Goal: Task Accomplishment & Management: Manage account settings

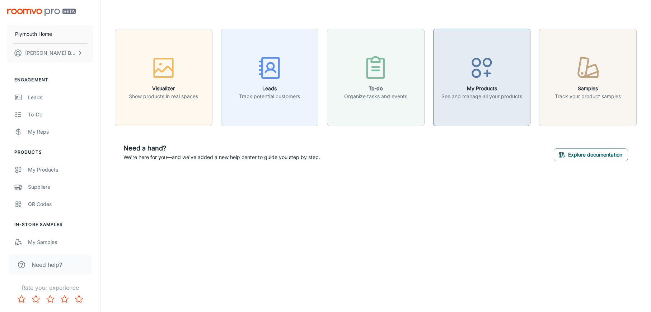
click at [485, 93] on p "See and manage all your products" at bounding box center [481, 97] width 81 height 8
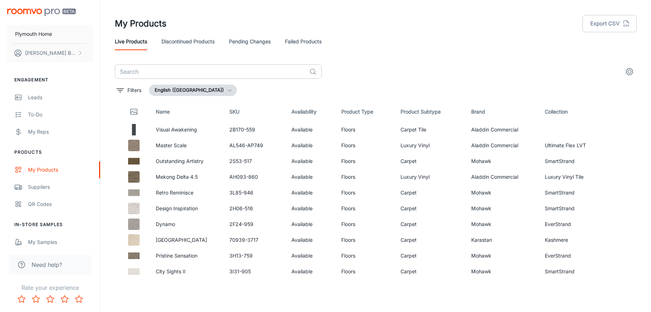
click at [162, 69] on input "text" at bounding box center [211, 72] width 192 height 14
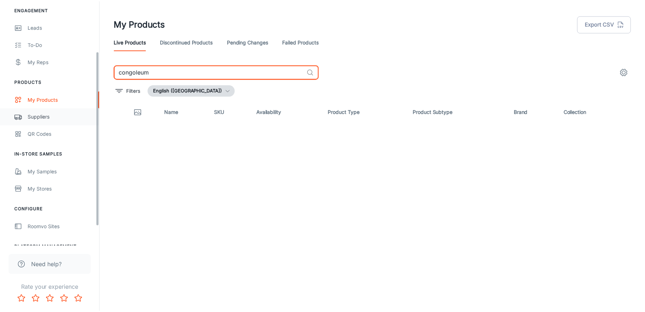
scroll to position [71, 0]
type input "congoleum"
click at [42, 114] on div "Suppliers" at bounding box center [60, 116] width 65 height 8
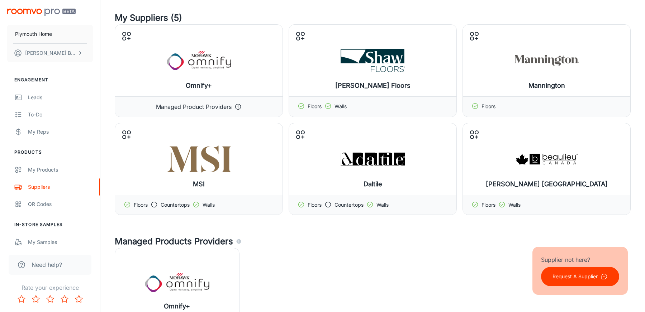
scroll to position [36, 0]
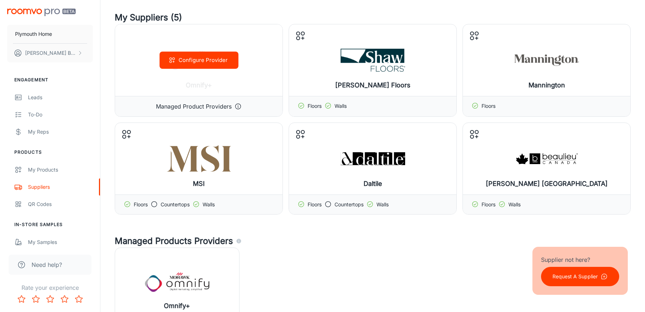
click at [240, 107] on icon at bounding box center [238, 106] width 7 height 7
click at [221, 60] on button "Configure Provider" at bounding box center [199, 60] width 79 height 17
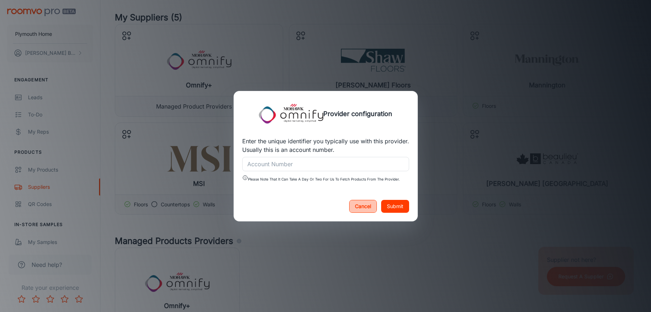
click at [366, 207] on button "Cancel" at bounding box center [363, 206] width 28 height 13
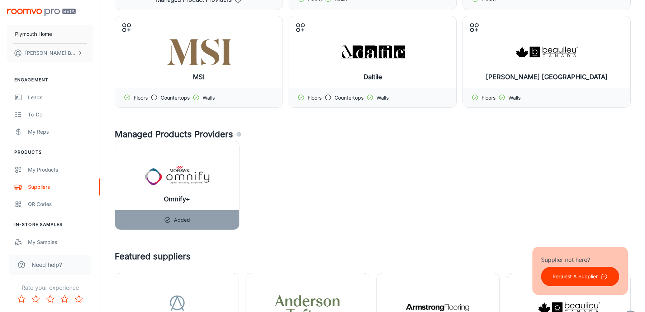
scroll to position [143, 0]
click at [184, 220] on p "Remove or update?" at bounding box center [177, 220] width 46 height 8
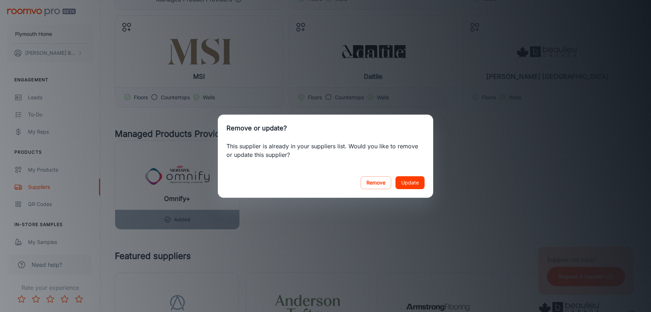
click at [412, 183] on button "Update" at bounding box center [409, 182] width 29 height 13
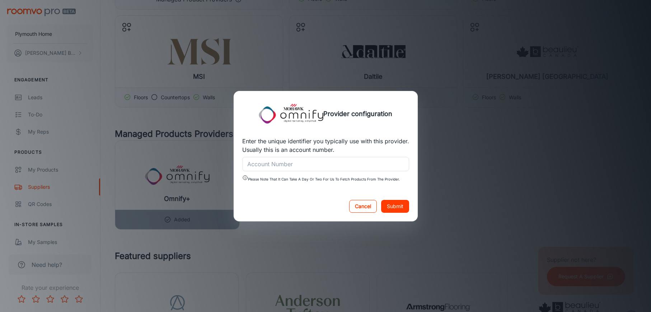
click at [369, 207] on button "Cancel" at bounding box center [363, 206] width 28 height 13
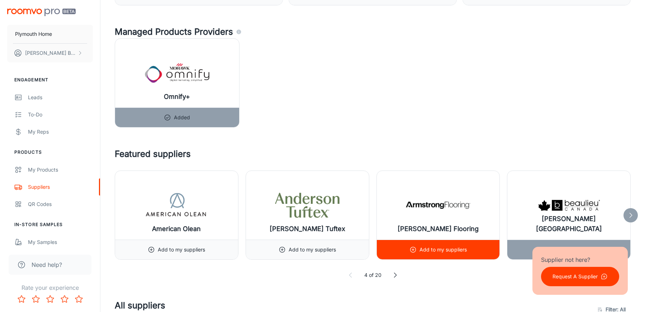
scroll to position [246, 0]
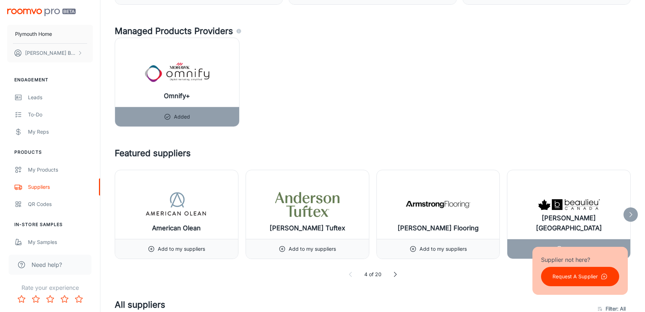
click at [630, 217] on polyline at bounding box center [631, 214] width 2 height 5
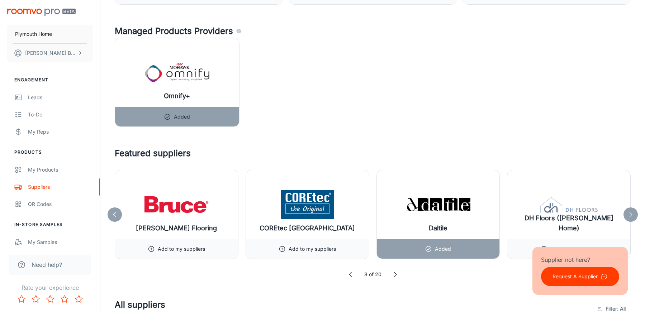
click at [630, 217] on polyline at bounding box center [631, 214] width 2 height 5
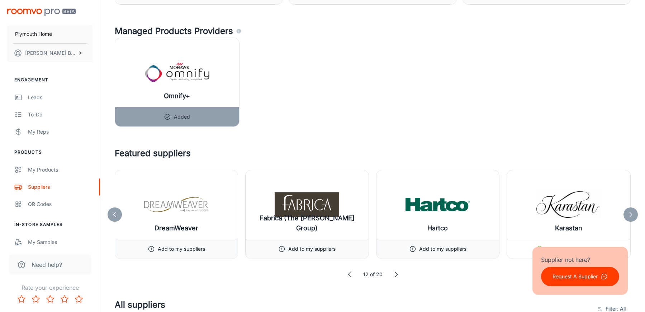
click at [630, 217] on polyline at bounding box center [631, 214] width 2 height 5
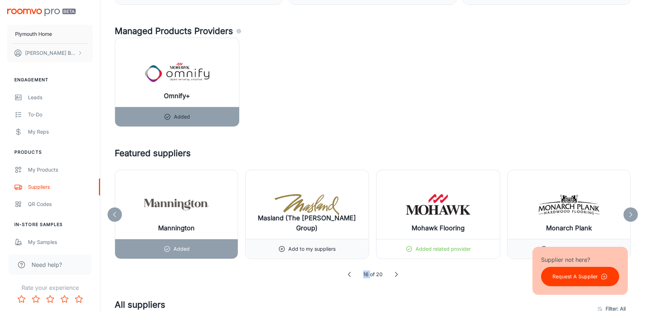
click at [630, 217] on polyline at bounding box center [631, 214] width 2 height 5
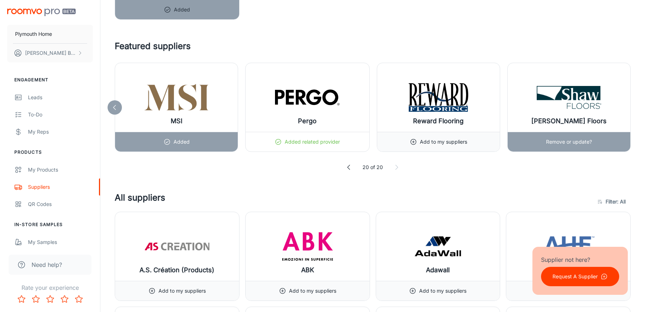
scroll to position [354, 0]
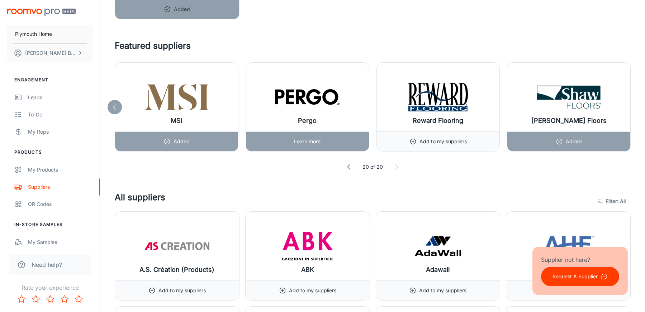
click at [319, 141] on p "Learn more" at bounding box center [307, 142] width 27 height 8
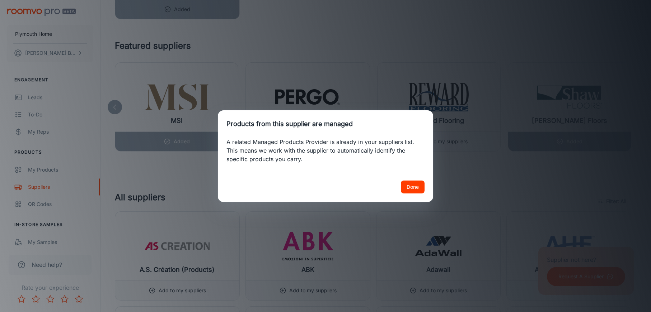
click at [414, 187] on button "Done" at bounding box center [413, 187] width 24 height 13
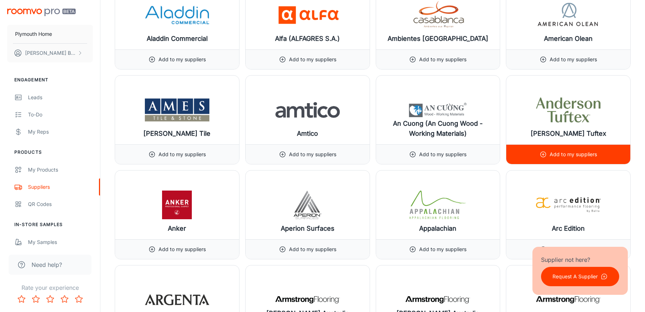
scroll to position [681, 0]
click at [543, 153] on line at bounding box center [543, 154] width 0 height 2
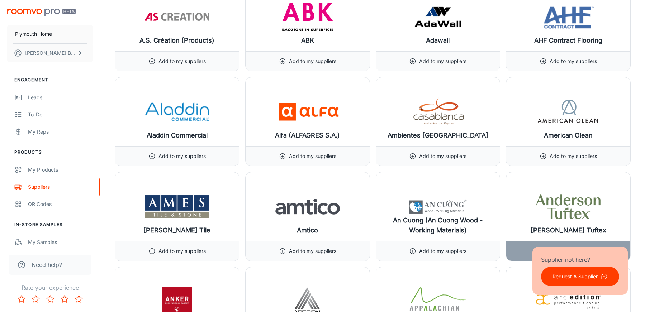
scroll to position [681, 0]
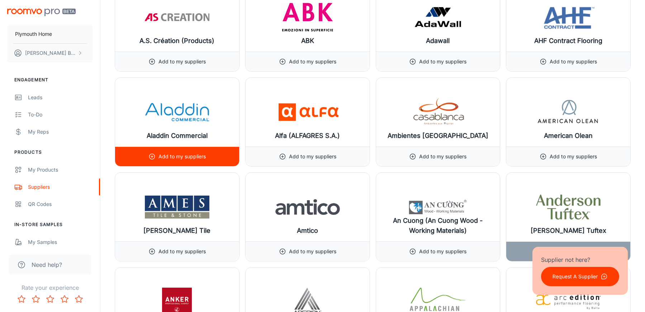
click at [152, 156] on line at bounding box center [152, 157] width 0 height 2
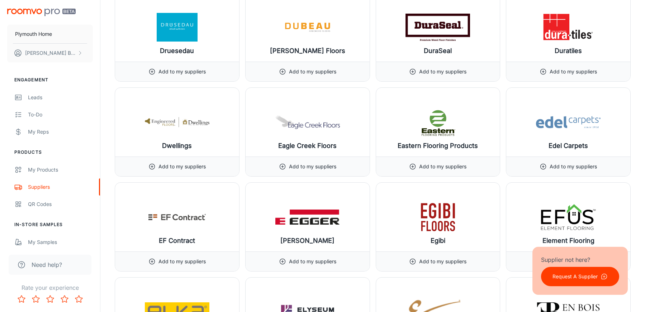
scroll to position [3048, 0]
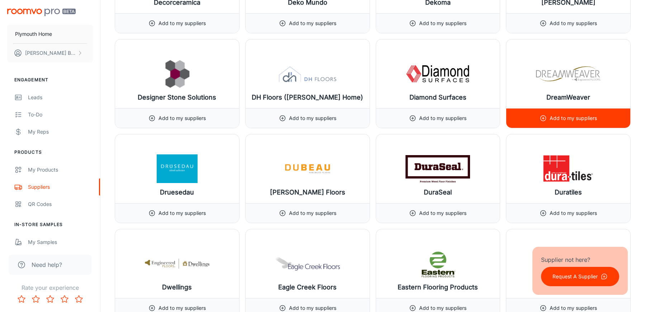
click at [568, 113] on div "Add to my suppliers" at bounding box center [568, 118] width 57 height 19
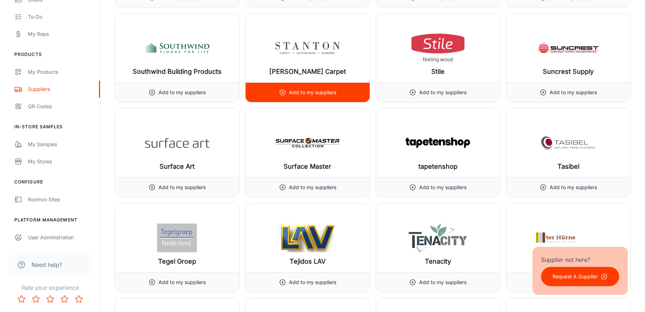
scroll to position [7874, 0]
click at [313, 94] on p "Add to my suppliers" at bounding box center [312, 93] width 47 height 8
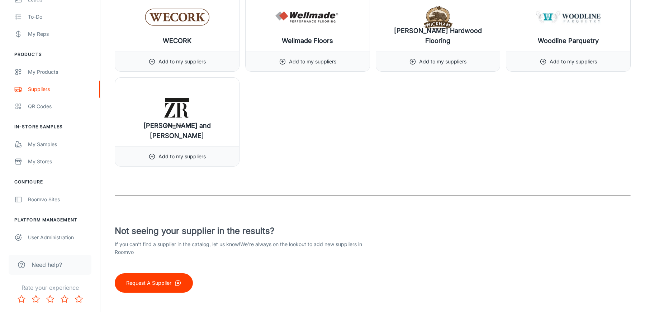
scroll to position [8963, 0]
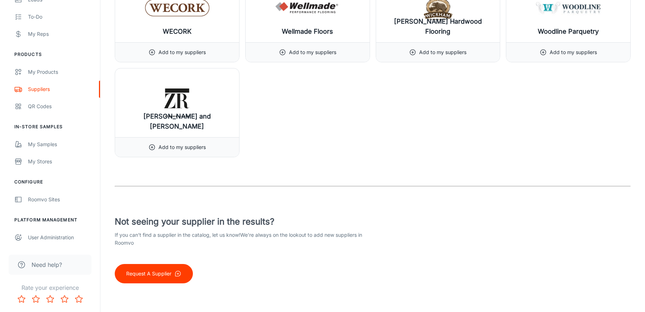
click at [157, 276] on p "Request A Supplier" at bounding box center [148, 274] width 45 height 8
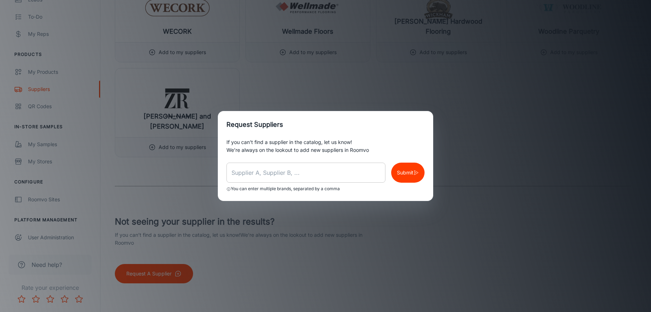
click at [292, 179] on input "text" at bounding box center [305, 173] width 159 height 20
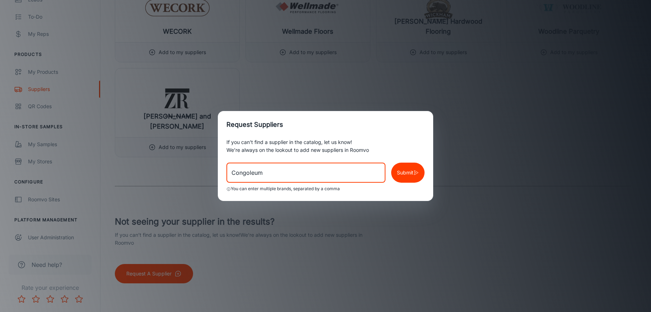
type input "Congoleum"
click at [413, 174] on p "Submit" at bounding box center [405, 173] width 16 height 8
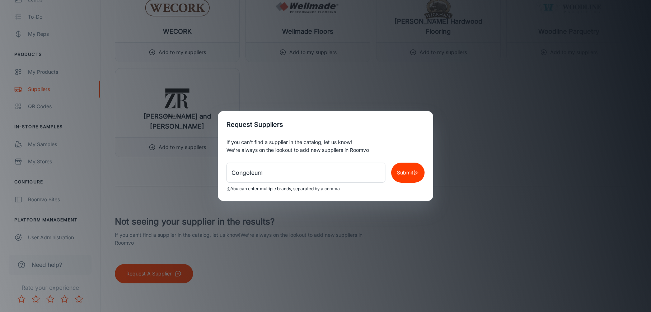
click at [48, 200] on div "Request Suppliers If you can’t find a supplier in the catalog, let us know! We’…" at bounding box center [325, 156] width 651 height 312
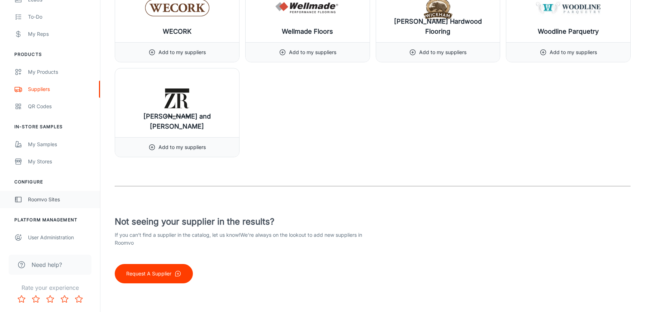
click at [52, 197] on div "Roomvo Sites" at bounding box center [60, 200] width 65 height 8
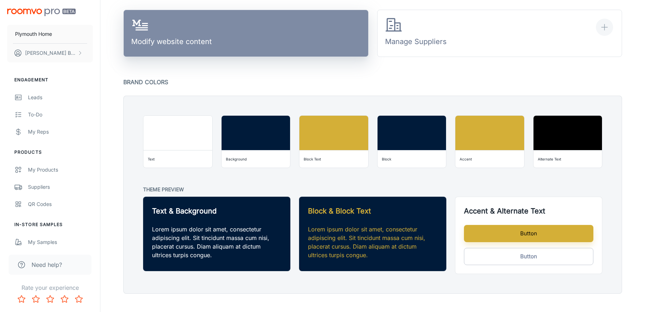
scroll to position [519, 0]
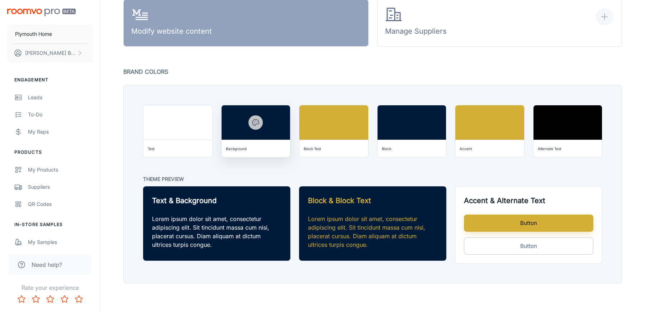
click at [256, 121] on circle "button" at bounding box center [255, 121] width 1 height 1
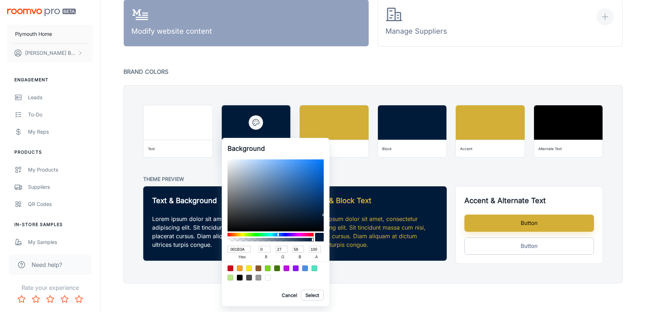
click at [256, 121] on div at bounding box center [325, 156] width 651 height 312
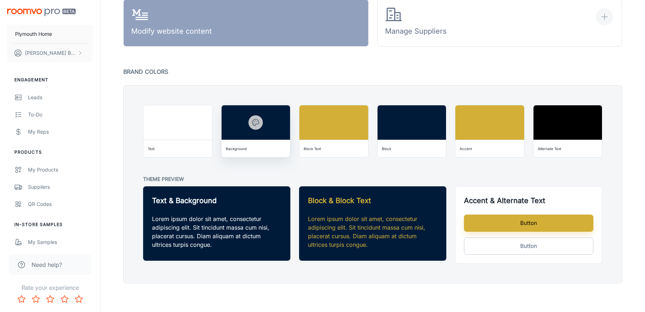
click at [253, 121] on icon "button" at bounding box center [256, 122] width 6 height 6
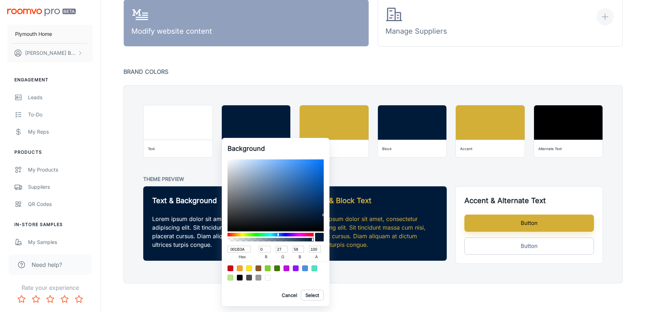
click at [265, 77] on div at bounding box center [325, 156] width 651 height 312
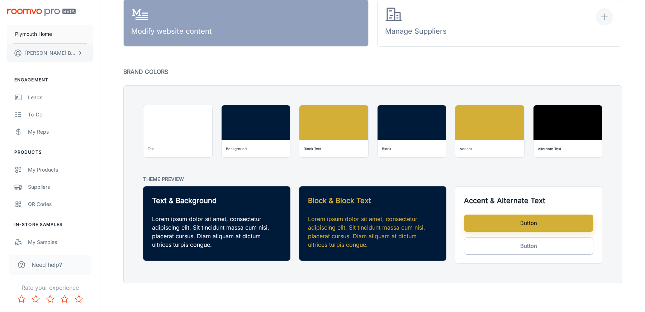
click at [64, 53] on button "[PERSON_NAME]" at bounding box center [50, 53] width 86 height 19
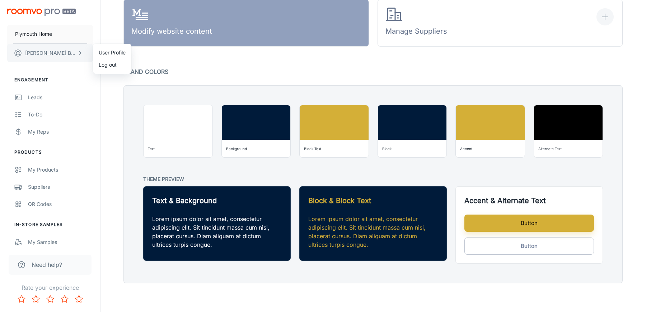
click at [64, 53] on div at bounding box center [325, 156] width 651 height 312
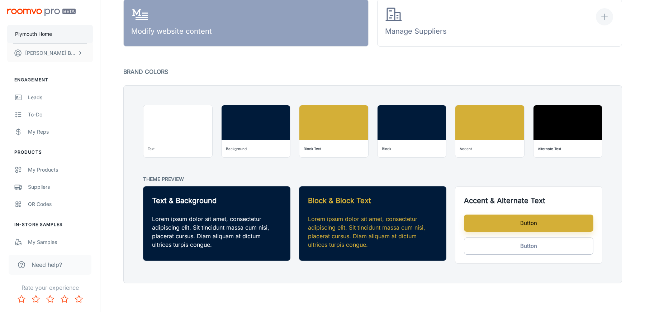
click at [38, 38] on button "Plymouth Home" at bounding box center [50, 34] width 86 height 19
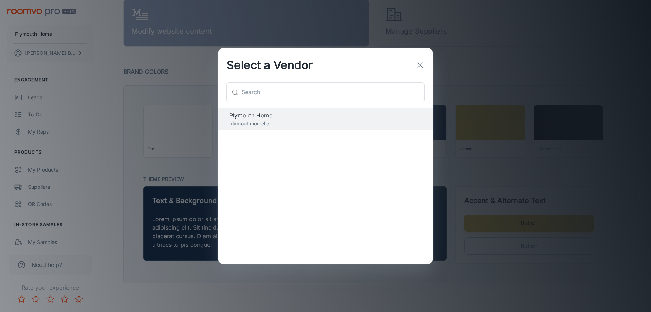
click at [420, 63] on icon "button" at bounding box center [420, 65] width 9 height 9
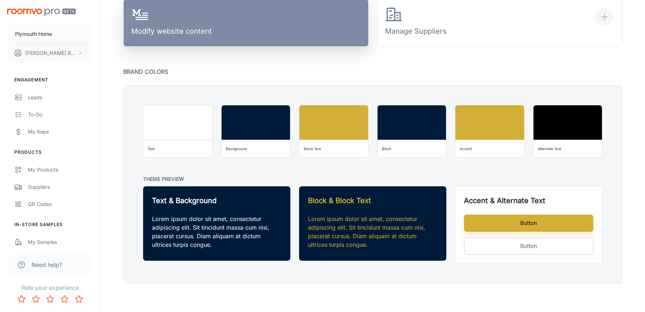
click at [187, 25] on div "Modify website content" at bounding box center [171, 22] width 81 height 33
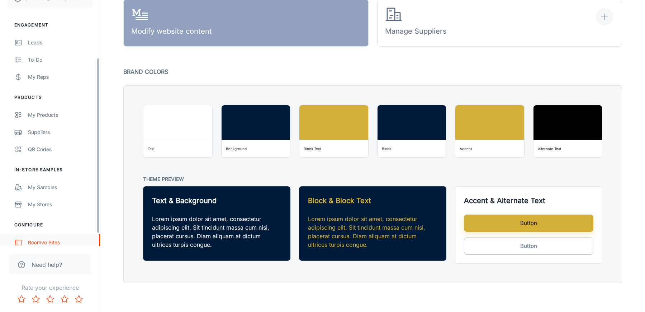
scroll to position [98, 0]
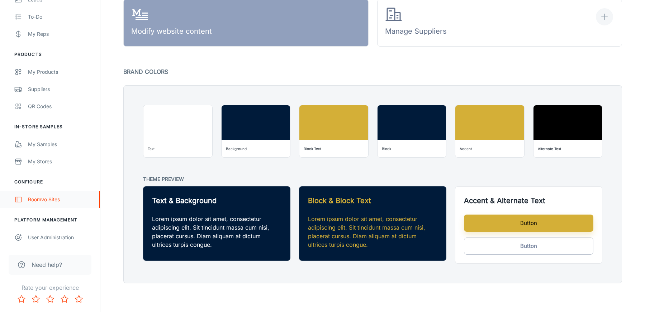
click at [51, 201] on div "Roomvo Sites" at bounding box center [60, 200] width 65 height 8
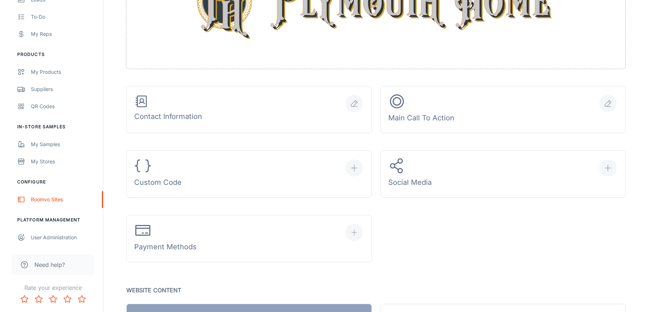
scroll to position [215, 0]
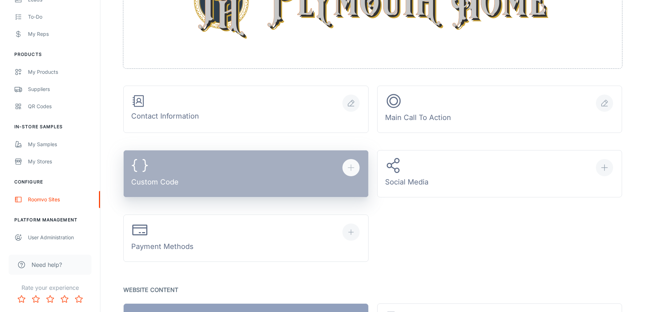
click at [212, 194] on button "Custom Code" at bounding box center [245, 173] width 245 height 47
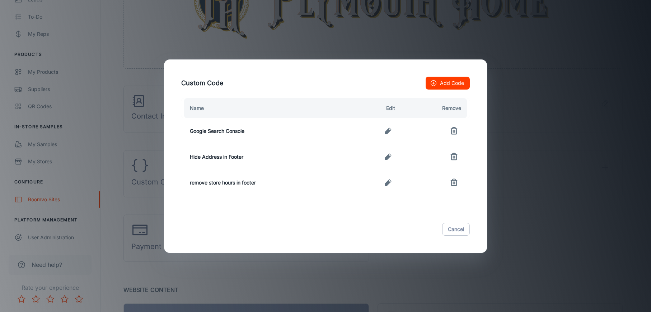
click at [388, 181] on icon "button" at bounding box center [388, 182] width 6 height 6
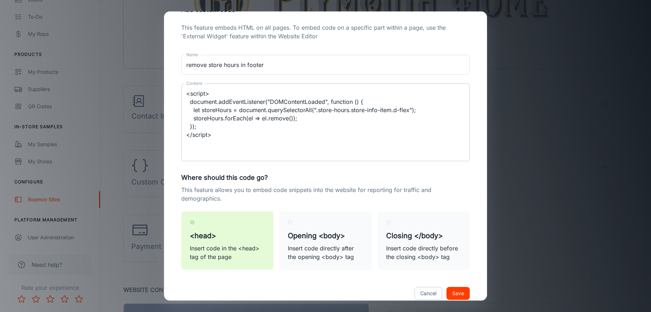
scroll to position [41, 0]
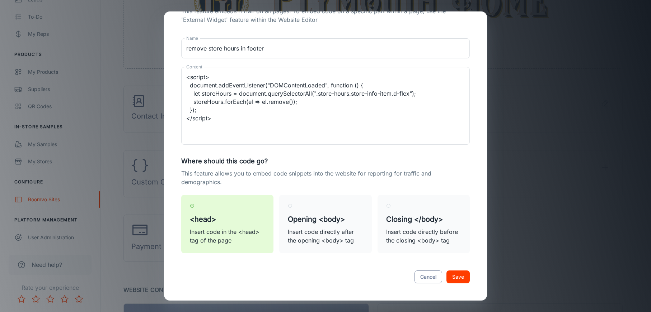
click at [419, 273] on button "Cancel" at bounding box center [428, 277] width 28 height 13
type textarea "<script> document.addEventListener("DOMContentLoaded", function () { let storeH…"
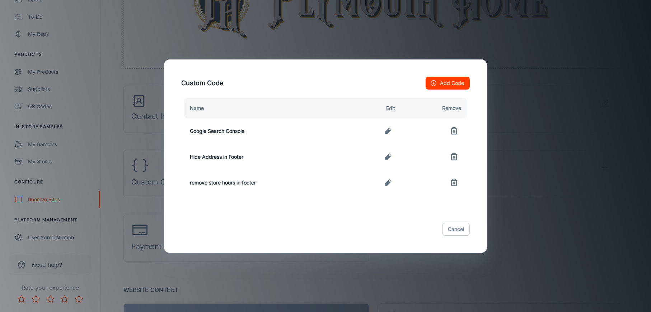
click at [396, 181] on td at bounding box center [373, 183] width 53 height 26
click at [390, 184] on icon "button" at bounding box center [387, 183] width 9 height 9
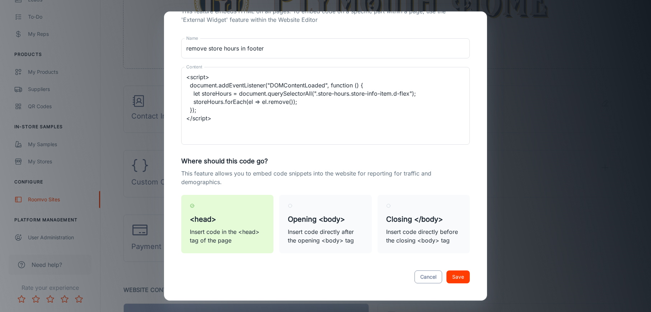
click at [423, 278] on button "Cancel" at bounding box center [428, 277] width 28 height 13
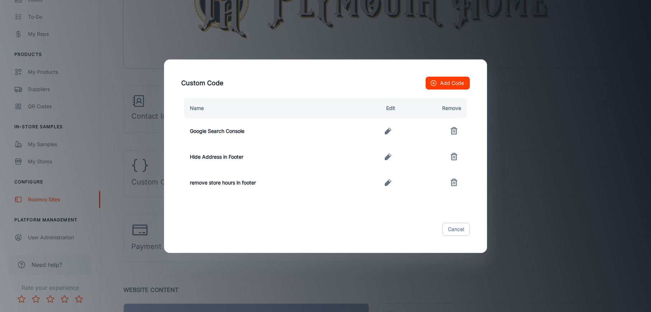
type textarea "<script> document.addEventListener("DOMContentLoaded", function () { let storeH…"
click at [460, 231] on button "Cancel" at bounding box center [456, 229] width 28 height 13
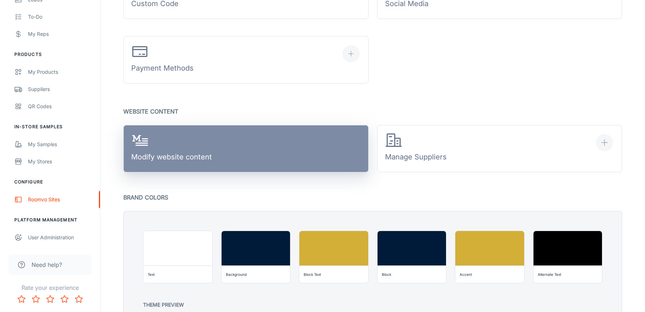
scroll to position [394, 0]
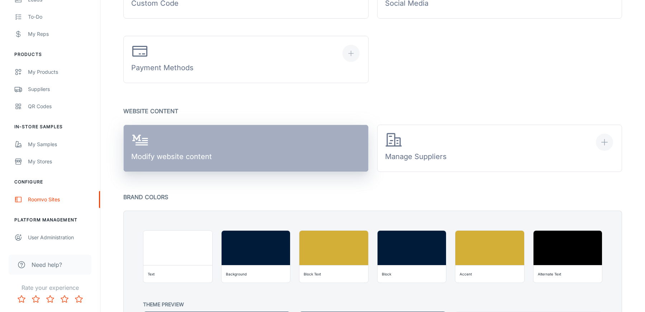
click at [212, 157] on link "Modify website content" at bounding box center [245, 148] width 245 height 47
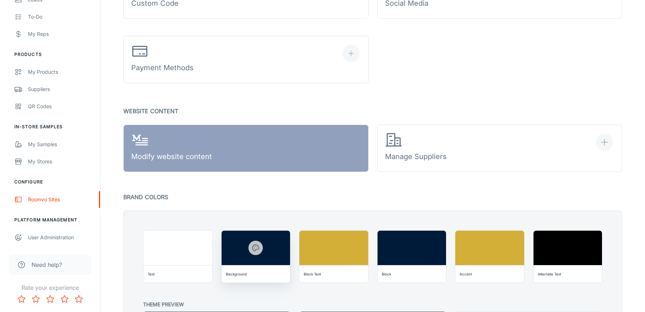
click at [260, 245] on button "button" at bounding box center [256, 248] width 14 height 14
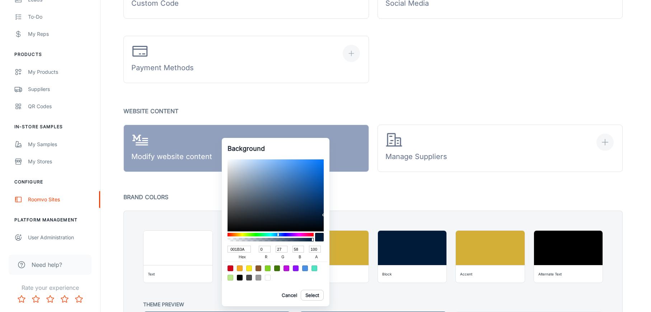
drag, startPoint x: 283, startPoint y: 250, endPoint x: 269, endPoint y: 251, distance: 14.4
click at [269, 251] on div "001B3A hex 0 r 27 g 58 b 100 a" at bounding box center [275, 252] width 96 height 19
click at [285, 250] on input "27" at bounding box center [281, 249] width 12 height 7
click at [288, 295] on button "Cancel" at bounding box center [289, 295] width 23 height 11
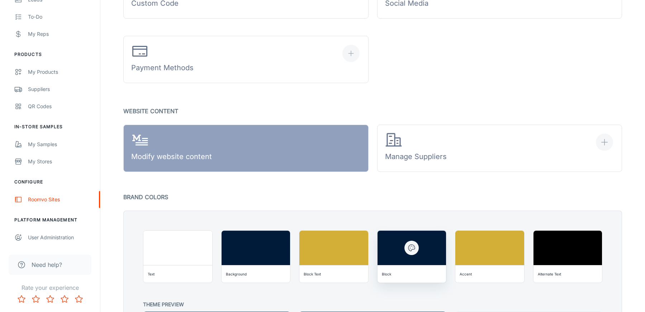
click at [410, 260] on div at bounding box center [412, 248] width 69 height 34
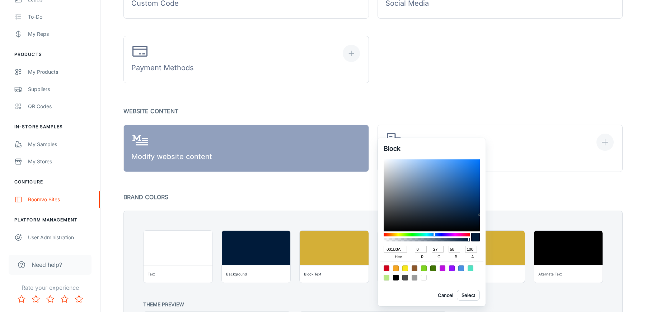
click at [256, 245] on div at bounding box center [325, 156] width 651 height 312
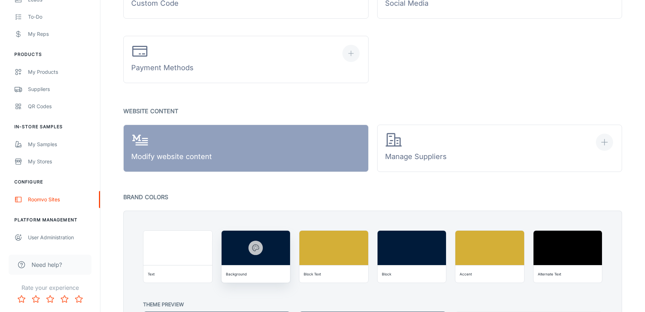
click at [256, 248] on icon "button" at bounding box center [255, 248] width 9 height 9
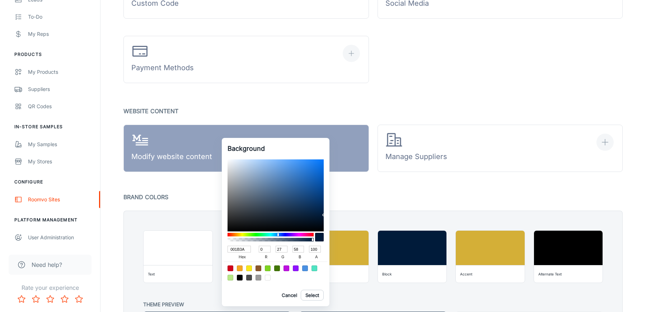
drag, startPoint x: 284, startPoint y: 249, endPoint x: 267, endPoint y: 249, distance: 17.9
click at [267, 249] on div "001B3A hex 0 r 27 g 58 b 100 a" at bounding box center [275, 252] width 96 height 19
drag, startPoint x: 247, startPoint y: 251, endPoint x: 223, endPoint y: 251, distance: 24.0
click at [224, 251] on div "Background 001B3A hex 0 r 27 g 58 b 100 a Cancel Select" at bounding box center [276, 222] width 108 height 169
type input "3d5"
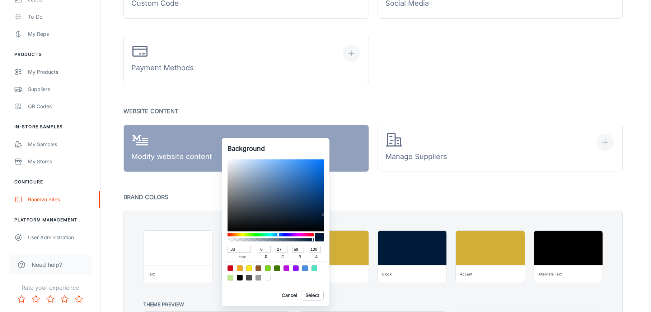
type input "51"
type input "221"
type input "85"
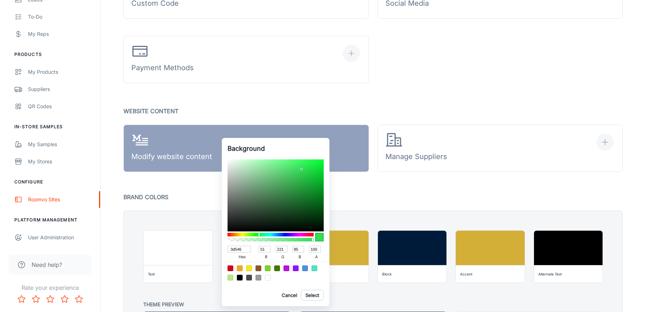
type input "3d5467"
type input "61"
type input "84"
type input "103"
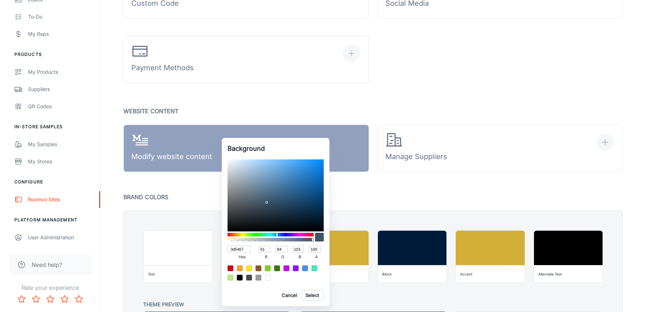
type input "3D5467"
click at [281, 280] on div at bounding box center [275, 273] width 103 height 23
click at [314, 296] on button "Select" at bounding box center [312, 295] width 23 height 11
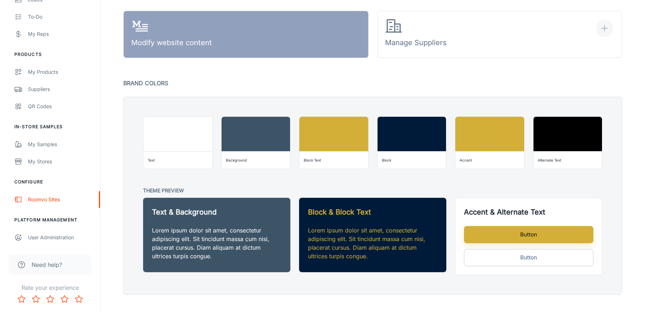
scroll to position [519, 0]
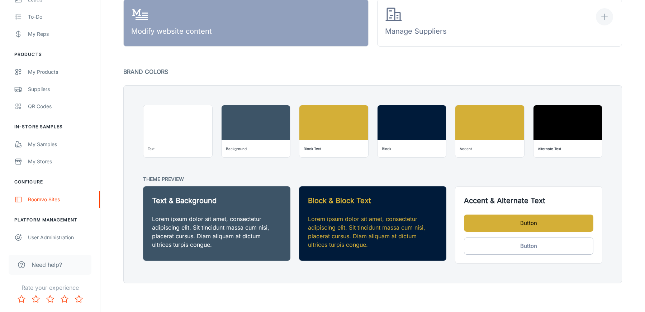
click at [539, 222] on button "Button" at bounding box center [528, 223] width 129 height 17
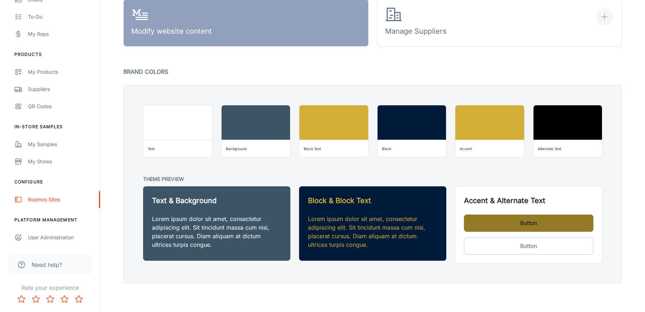
drag, startPoint x: 539, startPoint y: 222, endPoint x: 507, endPoint y: 221, distance: 32.3
click at [507, 221] on button "Button" at bounding box center [528, 223] width 129 height 17
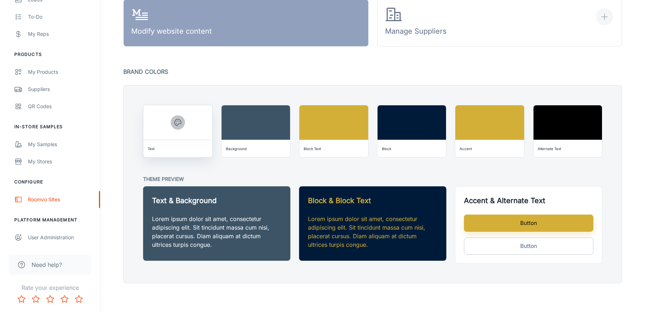
click at [178, 122] on icon "button" at bounding box center [178, 122] width 9 height 9
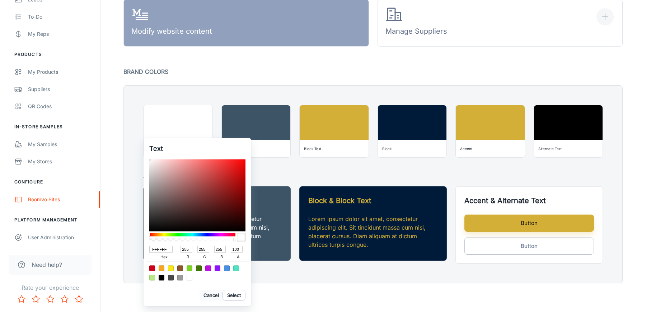
click at [209, 296] on button "Cancel" at bounding box center [210, 295] width 23 height 11
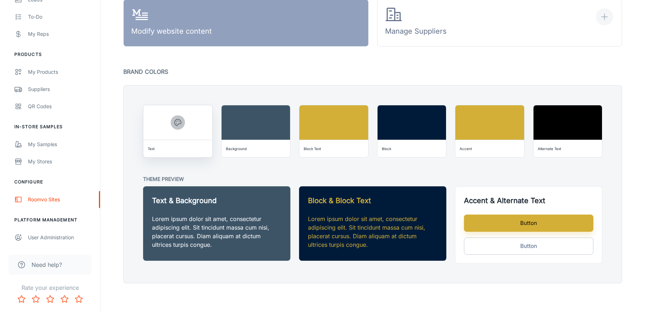
click at [178, 122] on icon "button" at bounding box center [178, 122] width 9 height 9
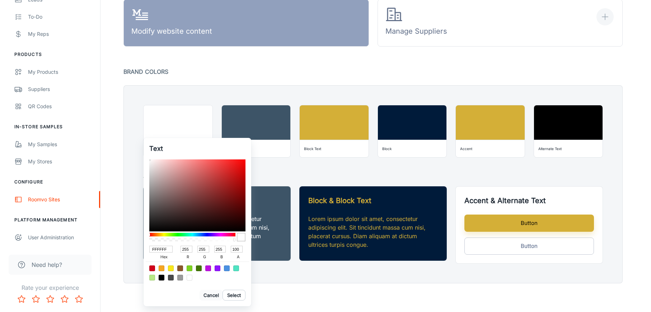
click at [211, 296] on button "Cancel" at bounding box center [210, 295] width 23 height 11
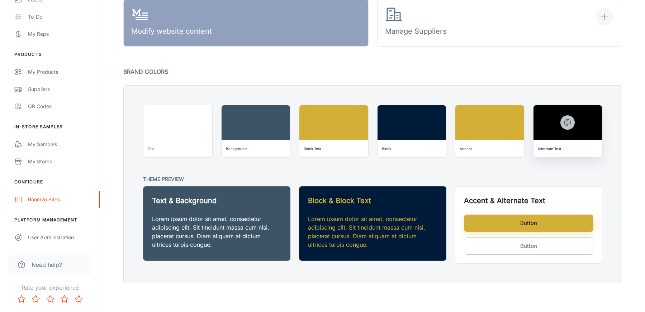
click at [569, 122] on icon "button" at bounding box center [568, 122] width 9 height 9
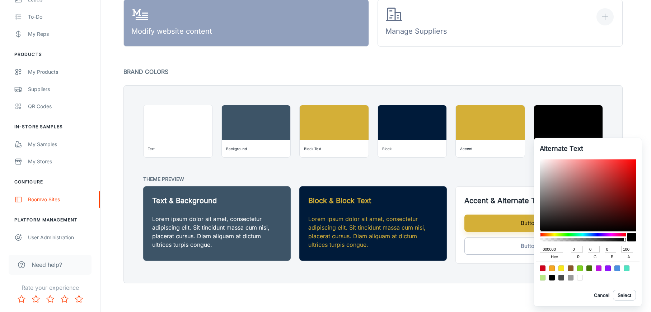
click at [631, 145] on h6 "Alternate Text" at bounding box center [587, 149] width 96 height 10
click at [600, 299] on button "Cancel" at bounding box center [601, 295] width 23 height 11
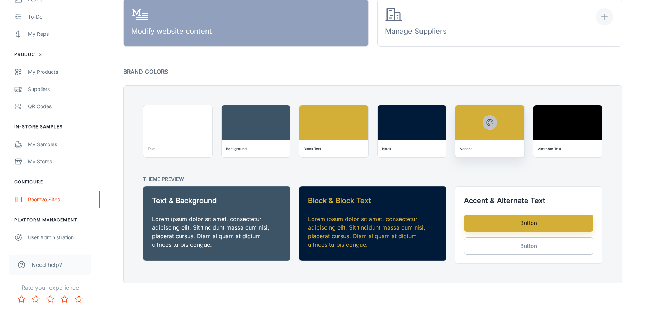
click at [490, 122] on icon "button" at bounding box center [490, 122] width 9 height 9
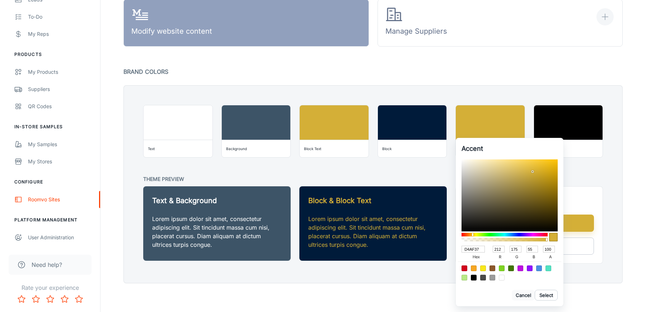
click at [524, 296] on button "Cancel" at bounding box center [522, 295] width 23 height 11
